Goal: Information Seeking & Learning: Learn about a topic

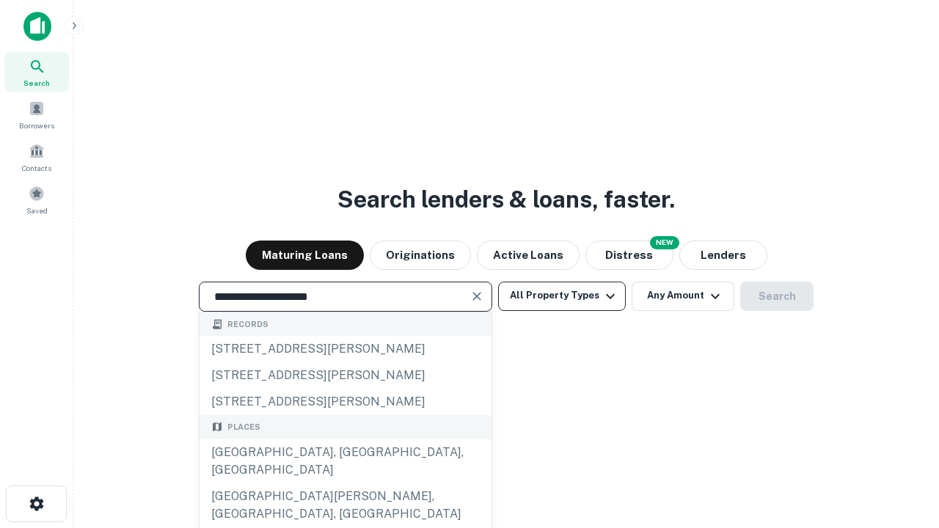
click at [345, 483] on div "[GEOGRAPHIC_DATA], [GEOGRAPHIC_DATA], [GEOGRAPHIC_DATA]" at bounding box center [345, 461] width 292 height 44
click at [562, 296] on button "All Property Types" at bounding box center [562, 296] width 128 height 29
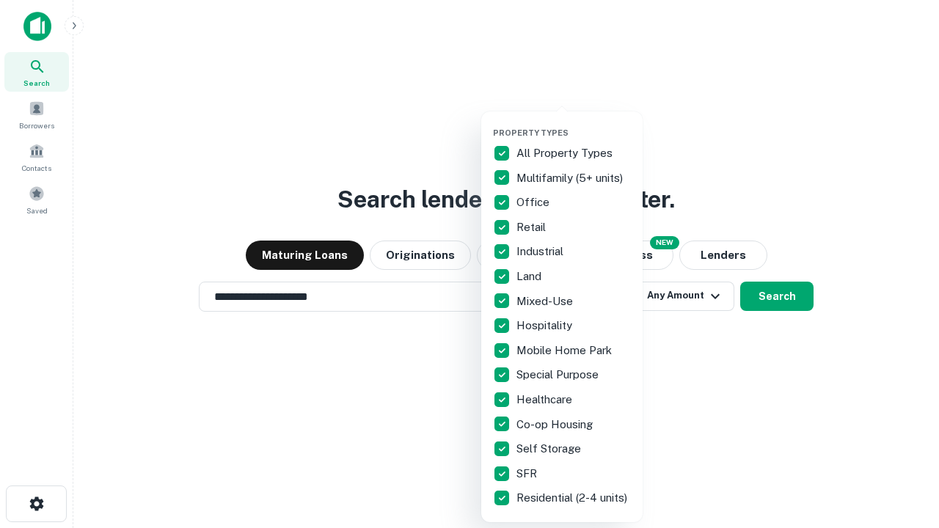
type input "**********"
click at [574, 123] on button "button" at bounding box center [573, 123] width 161 height 1
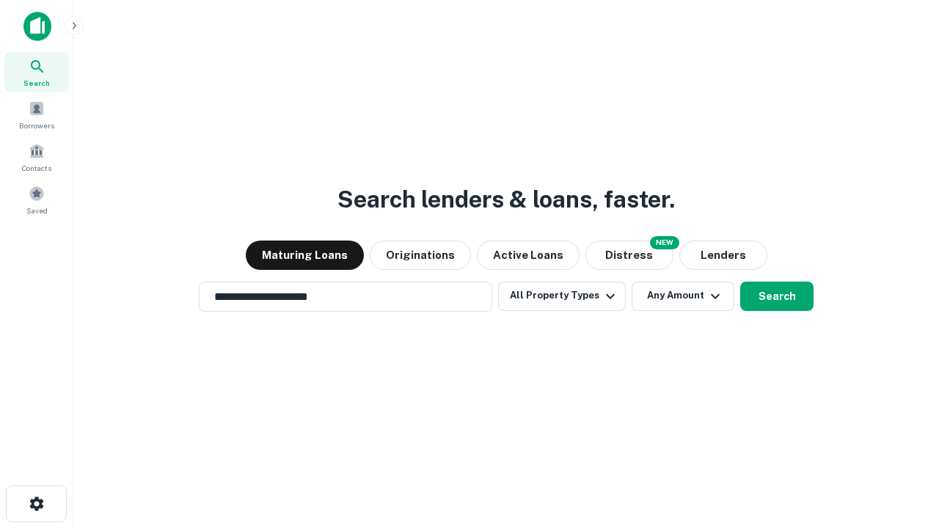
scroll to position [23, 0]
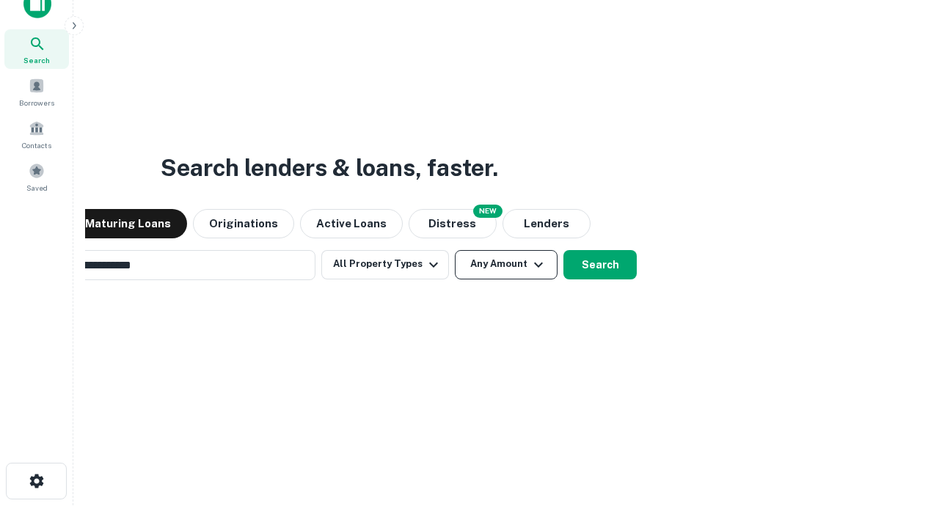
click at [455, 250] on button "Any Amount" at bounding box center [506, 264] width 103 height 29
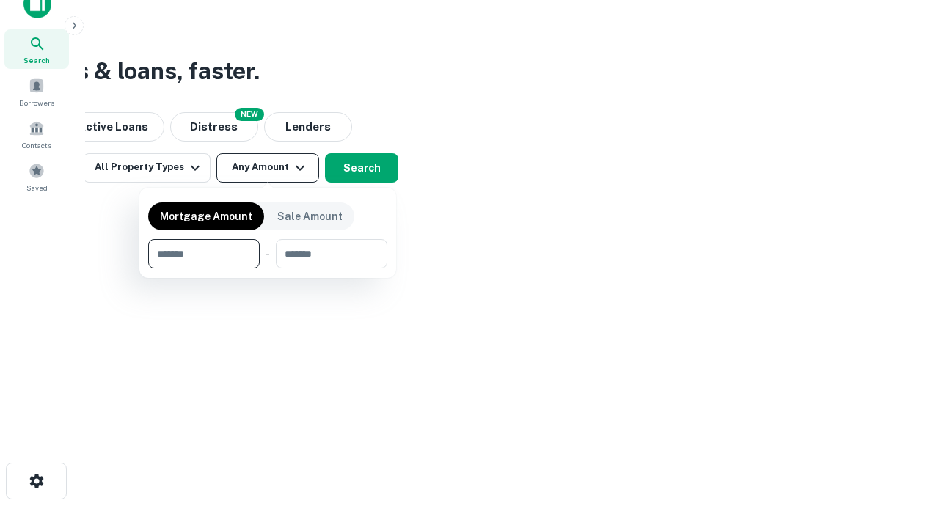
scroll to position [23, 0]
type input "*******"
click at [268, 268] on button "button" at bounding box center [267, 268] width 239 height 1
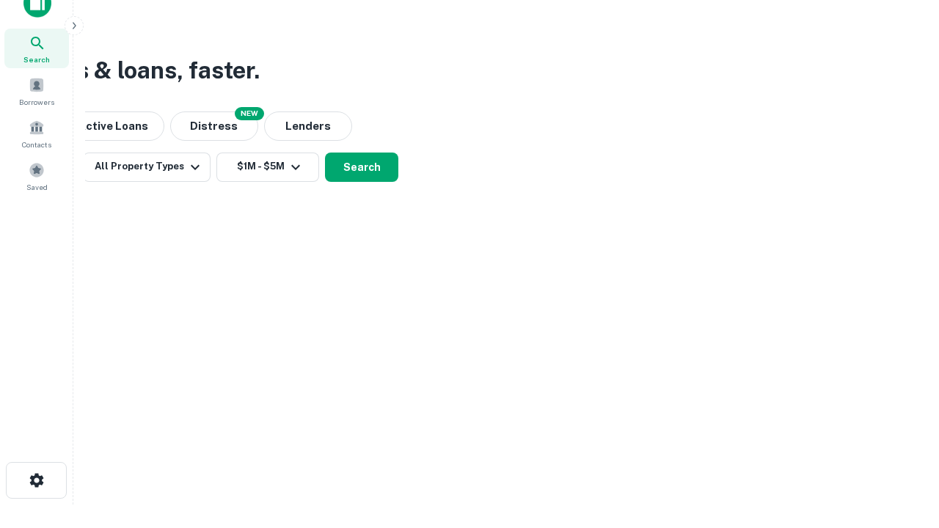
scroll to position [0, 0]
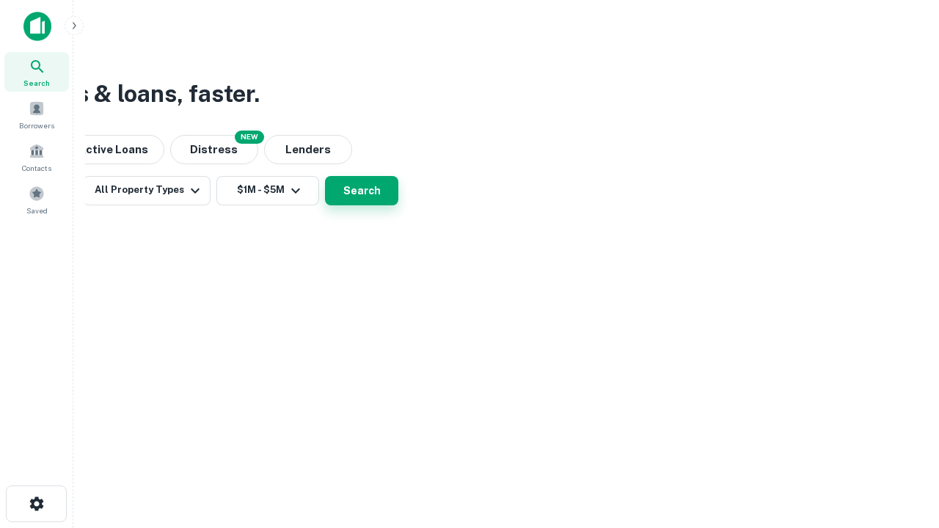
click at [398, 205] on button "Search" at bounding box center [361, 190] width 73 height 29
